Goal: Task Accomplishment & Management: Manage account settings

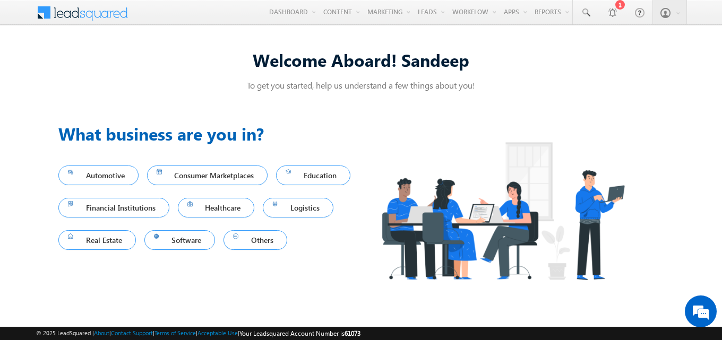
click at [194, 73] on div "Welcome Aboard! Sandeep" at bounding box center [360, 63] width 605 height 31
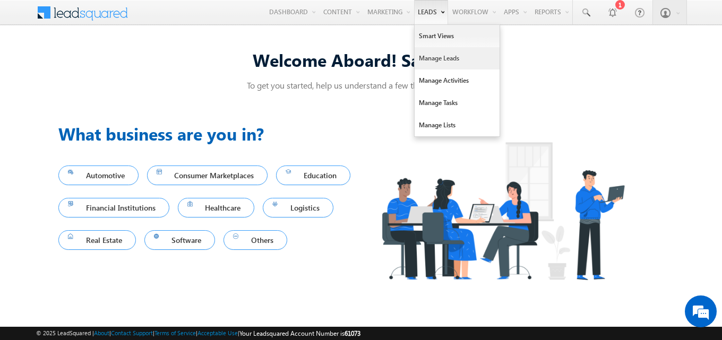
click at [428, 60] on link "Manage Leads" at bounding box center [456, 58] width 85 height 22
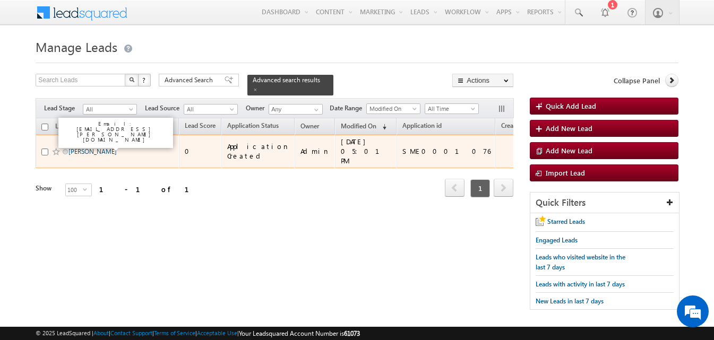
click at [117, 148] on link "SANGEETA RAVINDRA BARDE" at bounding box center [92, 152] width 48 height 8
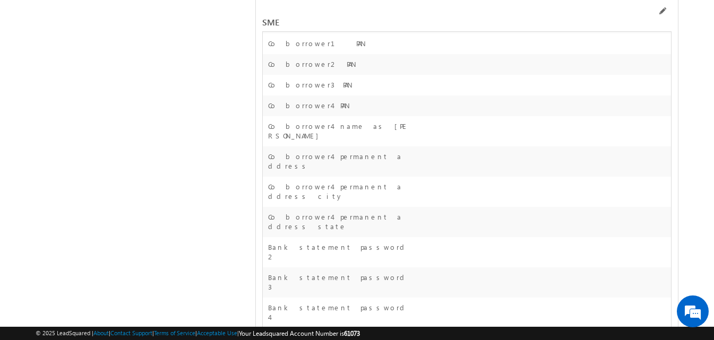
scroll to position [17983, 0]
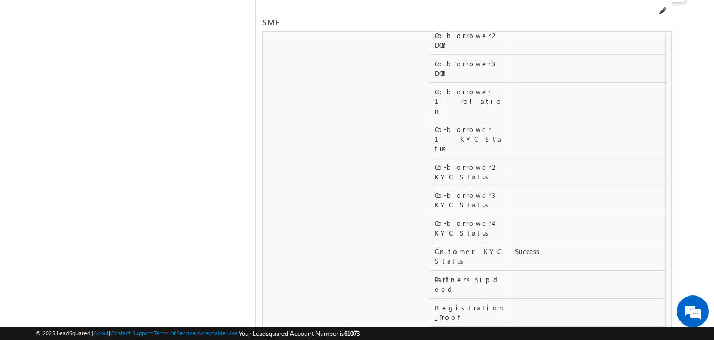
click at [662, 10] on span at bounding box center [661, 11] width 8 height 8
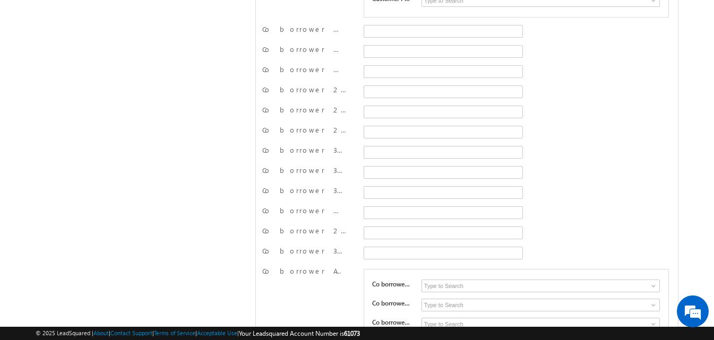
scroll to position [15978, 0]
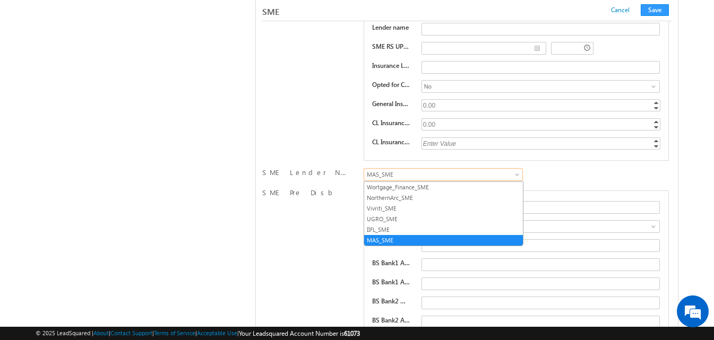
click at [448, 176] on span "MAS_SME" at bounding box center [441, 175] width 154 height 10
click at [430, 196] on link "NorthernArc_SME" at bounding box center [443, 198] width 159 height 10
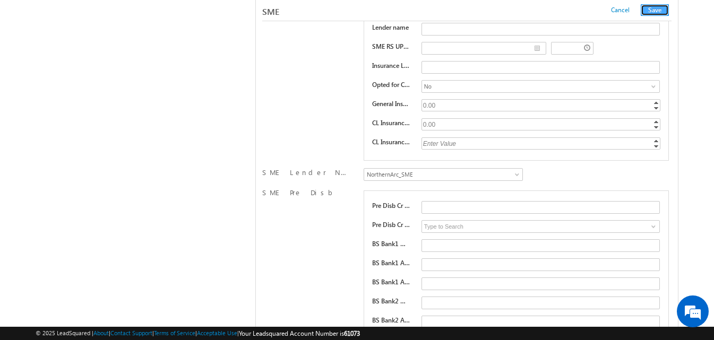
click at [663, 13] on button "Save" at bounding box center [654, 10] width 28 height 12
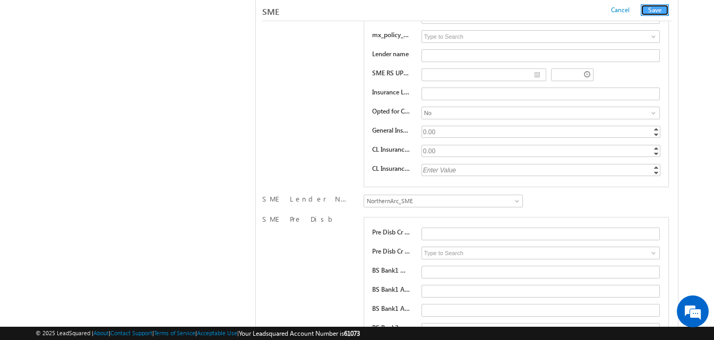
scroll to position [0, 0]
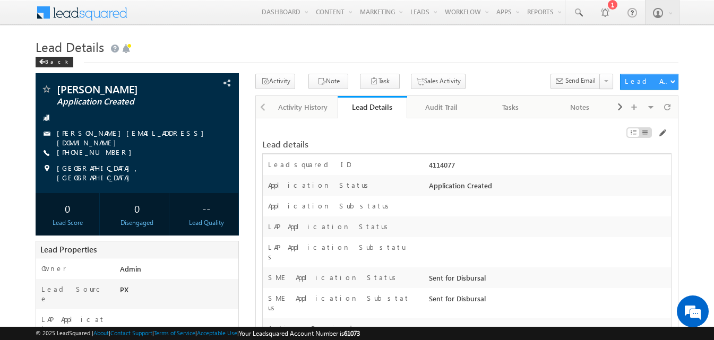
click at [500, 51] on h1 "Lead Details" at bounding box center [357, 46] width 643 height 21
click at [438, 167] on div "4114077" at bounding box center [548, 167] width 245 height 15
copy div "4114077"
